Goal: Task Accomplishment & Management: Manage account settings

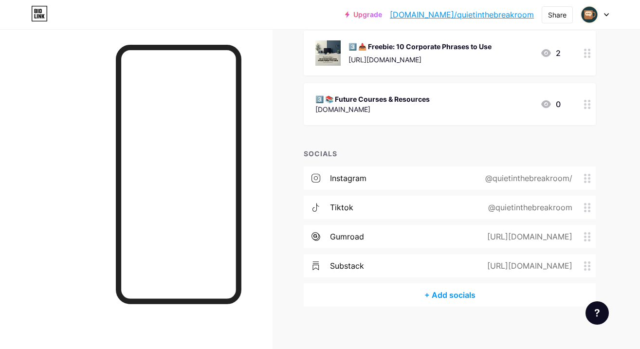
scroll to position [329, 0]
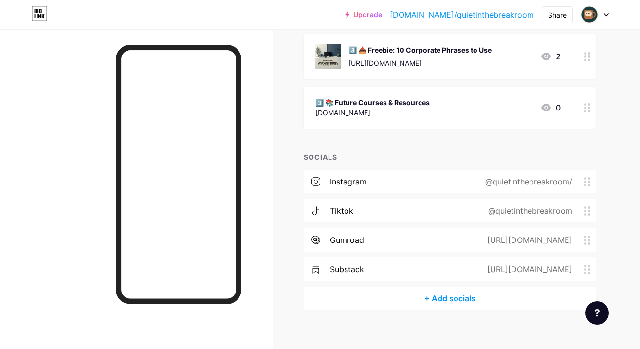
click at [453, 295] on div "+ Add socials" at bounding box center [450, 298] width 292 height 23
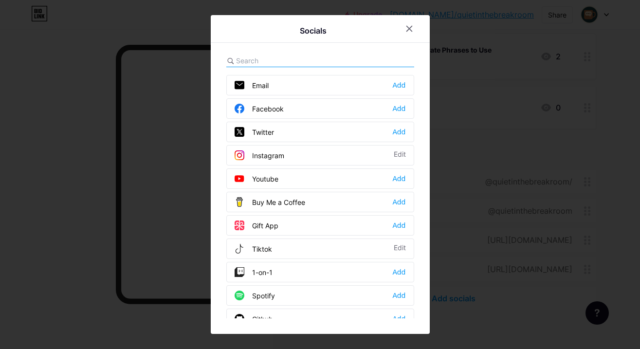
click at [304, 58] on input "text" at bounding box center [290, 60] width 108 height 10
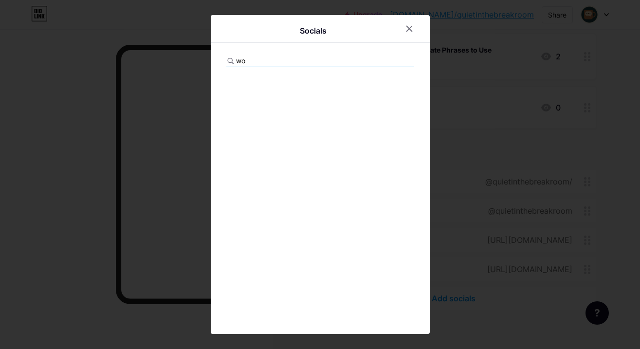
type input "w"
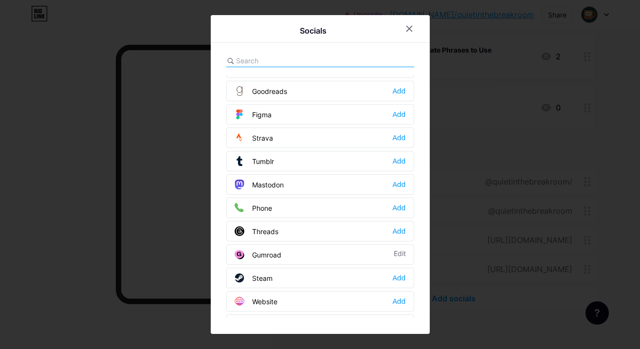
scroll to position [871, 0]
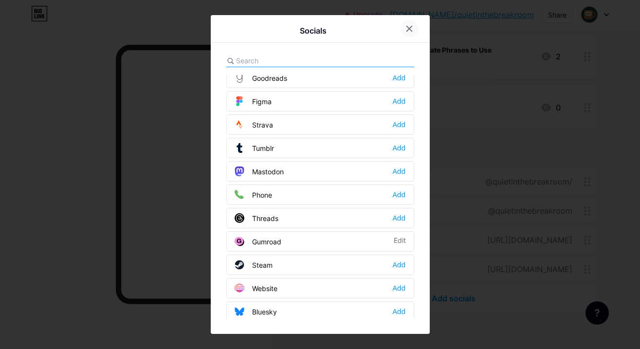
click at [407, 29] on icon at bounding box center [409, 29] width 8 height 8
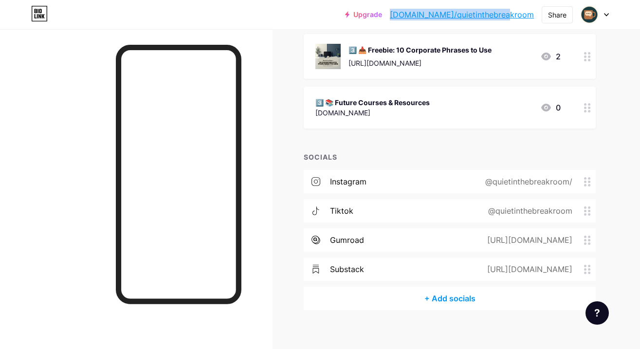
copy link "[DOMAIN_NAME]/quietinthebreakroom"
click at [460, 298] on div "+ Add socials" at bounding box center [450, 298] width 292 height 23
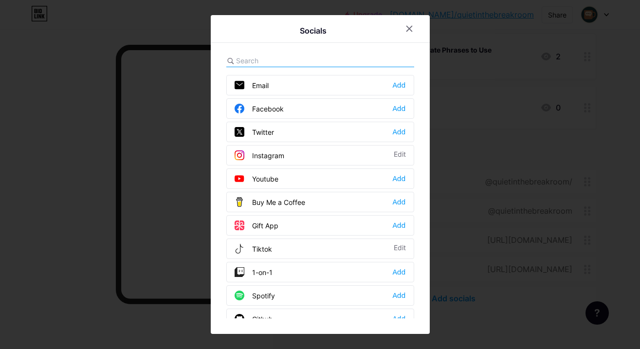
click at [279, 109] on div "Facebook" at bounding box center [259, 109] width 49 height 10
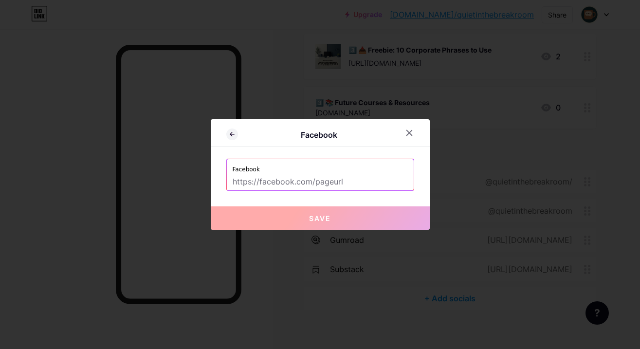
click at [346, 179] on input "text" at bounding box center [320, 182] width 175 height 17
click at [234, 181] on input "text" at bounding box center [320, 182] width 175 height 17
paste input "[URL][DOMAIN_NAME]"
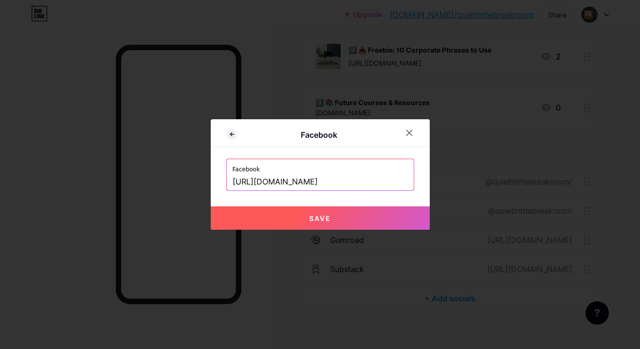
scroll to position [0, 3]
type input "[URL][DOMAIN_NAME]"
click at [310, 218] on span "Save" at bounding box center [320, 218] width 22 height 8
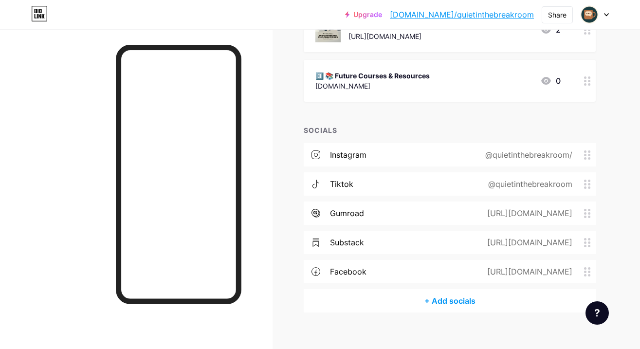
scroll to position [368, 0]
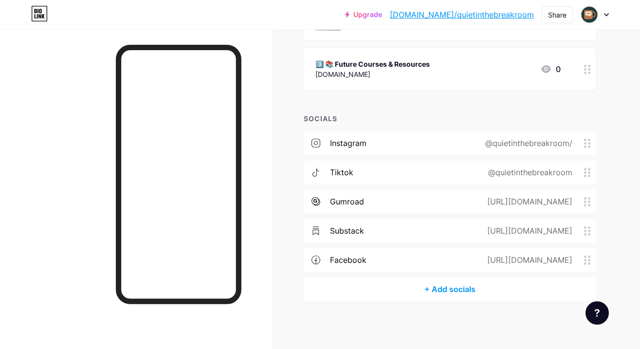
click at [456, 288] on div "+ Add socials" at bounding box center [450, 288] width 292 height 23
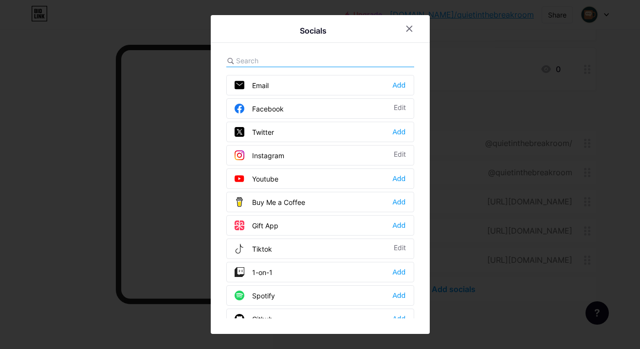
click at [272, 60] on input "text" at bounding box center [290, 60] width 108 height 10
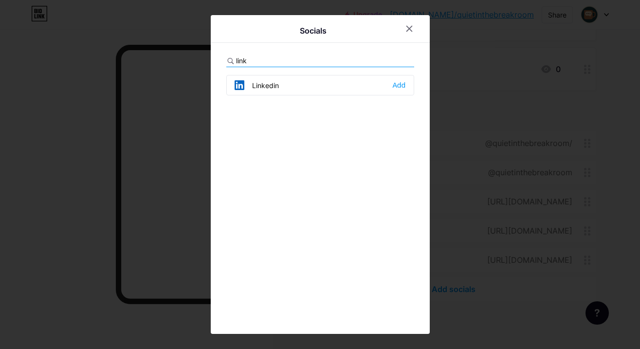
type input "link"
click at [258, 85] on div "Linkedin" at bounding box center [257, 85] width 44 height 10
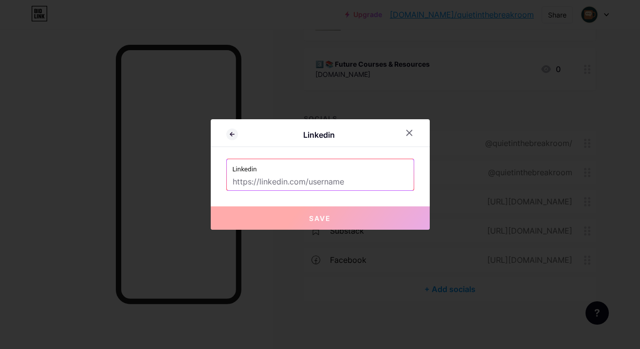
click at [351, 179] on input "text" at bounding box center [320, 182] width 175 height 17
click at [355, 180] on input "text" at bounding box center [320, 182] width 175 height 17
paste input "[URL][DOMAIN_NAME]"
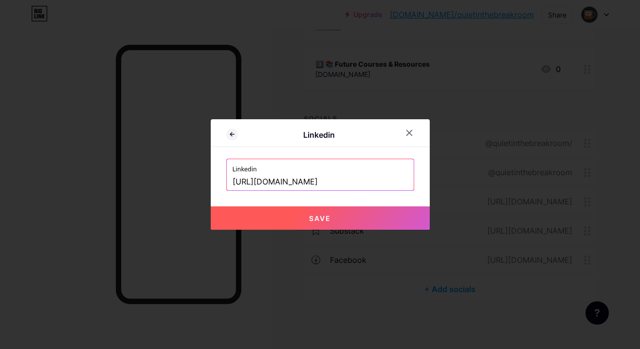
scroll to position [0, 36]
type input "[URL][DOMAIN_NAME]"
click at [329, 217] on span "Save" at bounding box center [320, 218] width 22 height 8
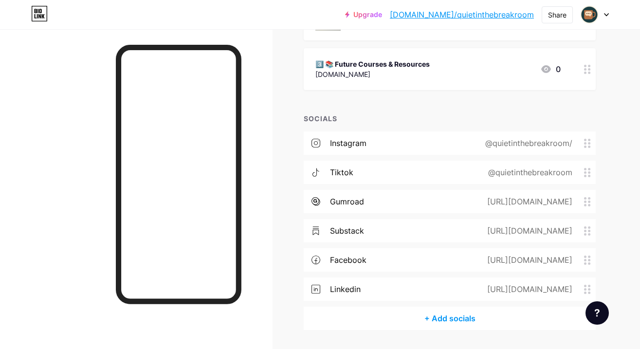
scroll to position [397, 0]
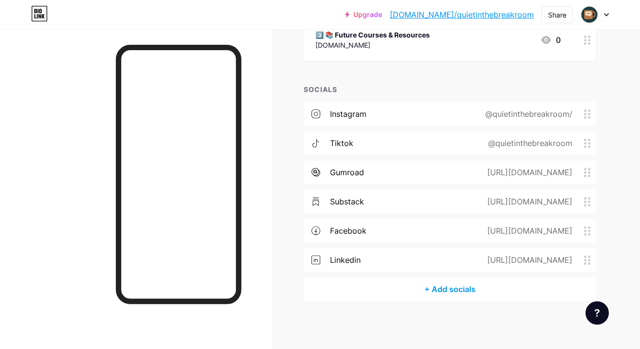
click at [447, 290] on div "+ Add socials" at bounding box center [450, 288] width 292 height 23
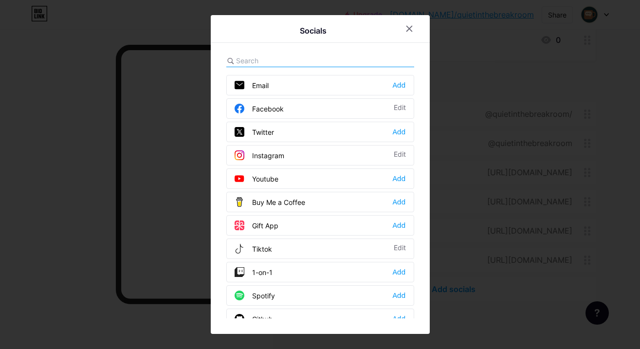
click at [256, 56] on input "text" at bounding box center [290, 60] width 108 height 10
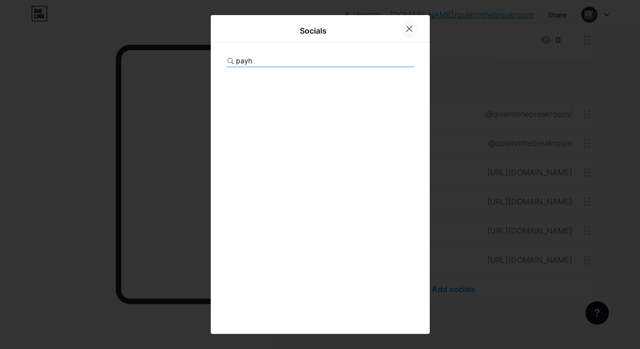
type input "payh"
click at [410, 28] on icon at bounding box center [409, 29] width 8 height 8
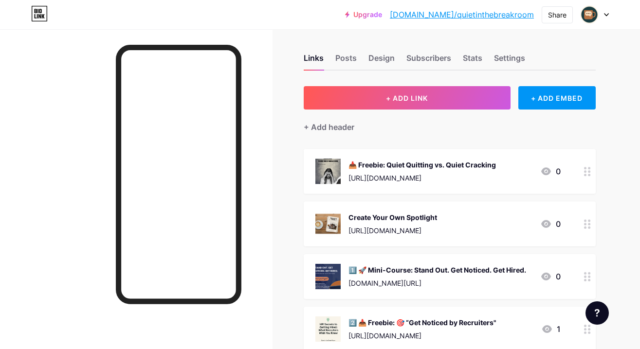
scroll to position [0, 0]
